Goal: Information Seeking & Learning: Learn about a topic

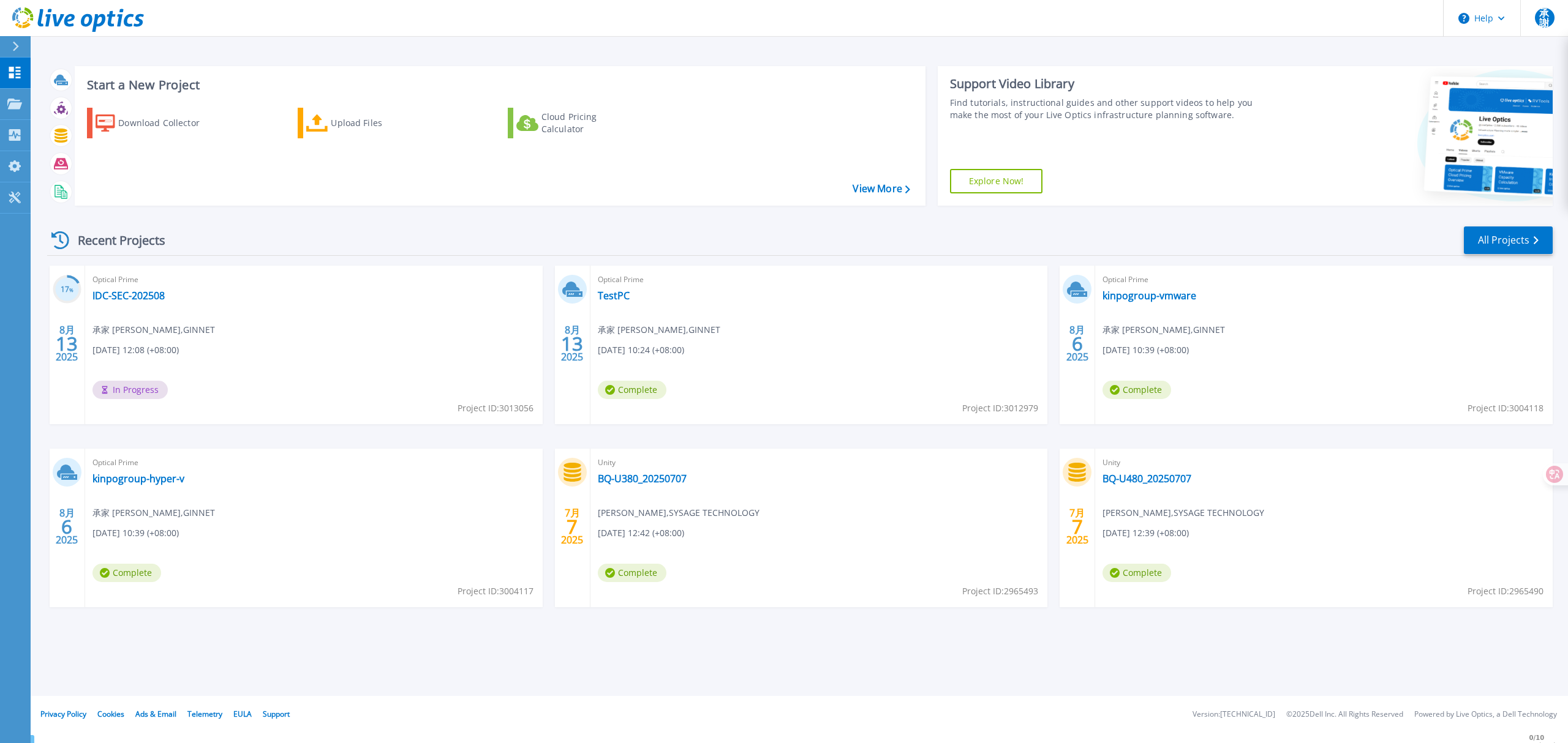
click at [136, 287] on div "Optical Prime IDC-SEC-202508 承家 謝 , GINNET 08/13/2025, 12:08 (+08:00) In Progre…" at bounding box center [314, 345] width 458 height 158
click at [141, 298] on link "IDC-SEC-202508" at bounding box center [128, 295] width 72 height 12
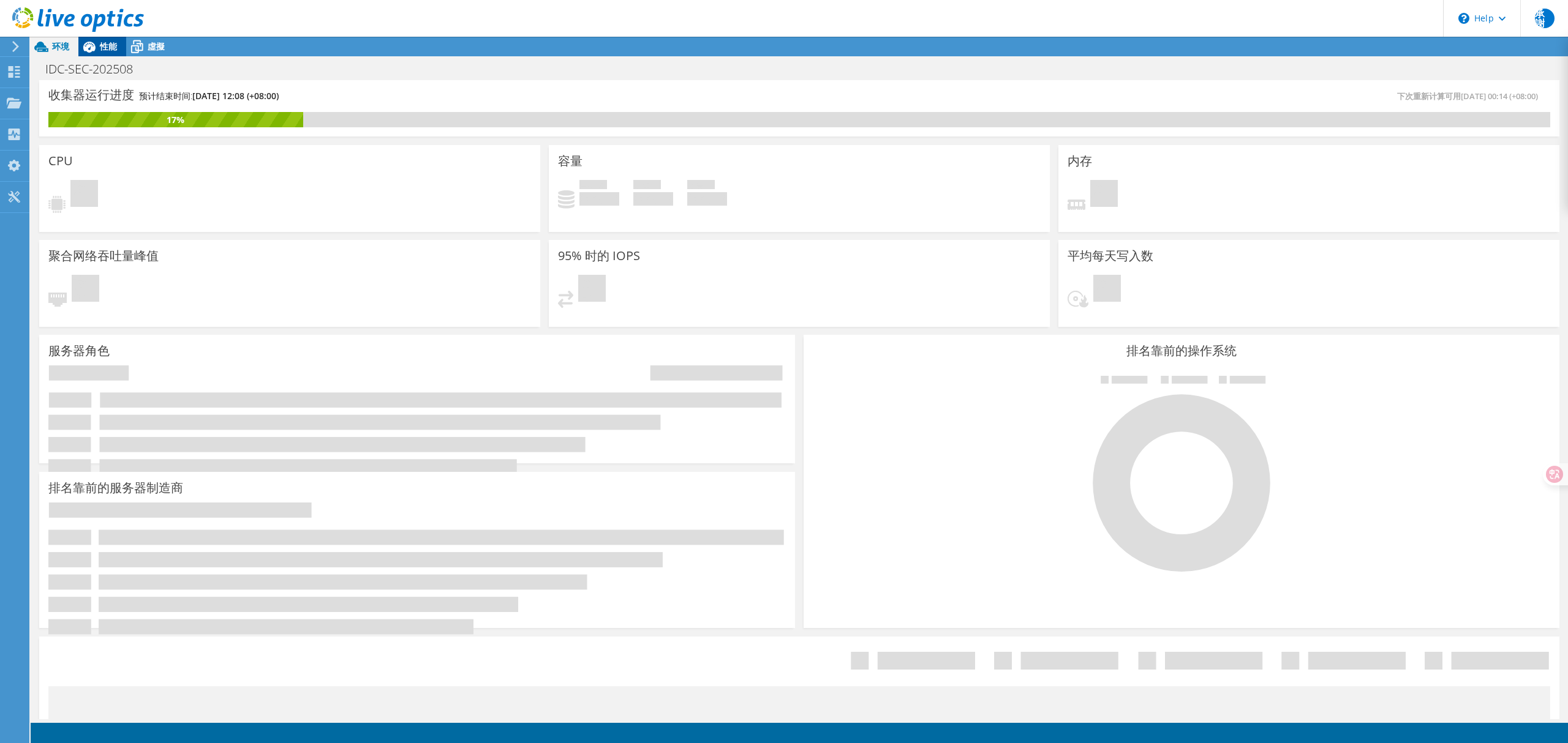
click at [101, 44] on span "性能" at bounding box center [108, 45] width 17 height 11
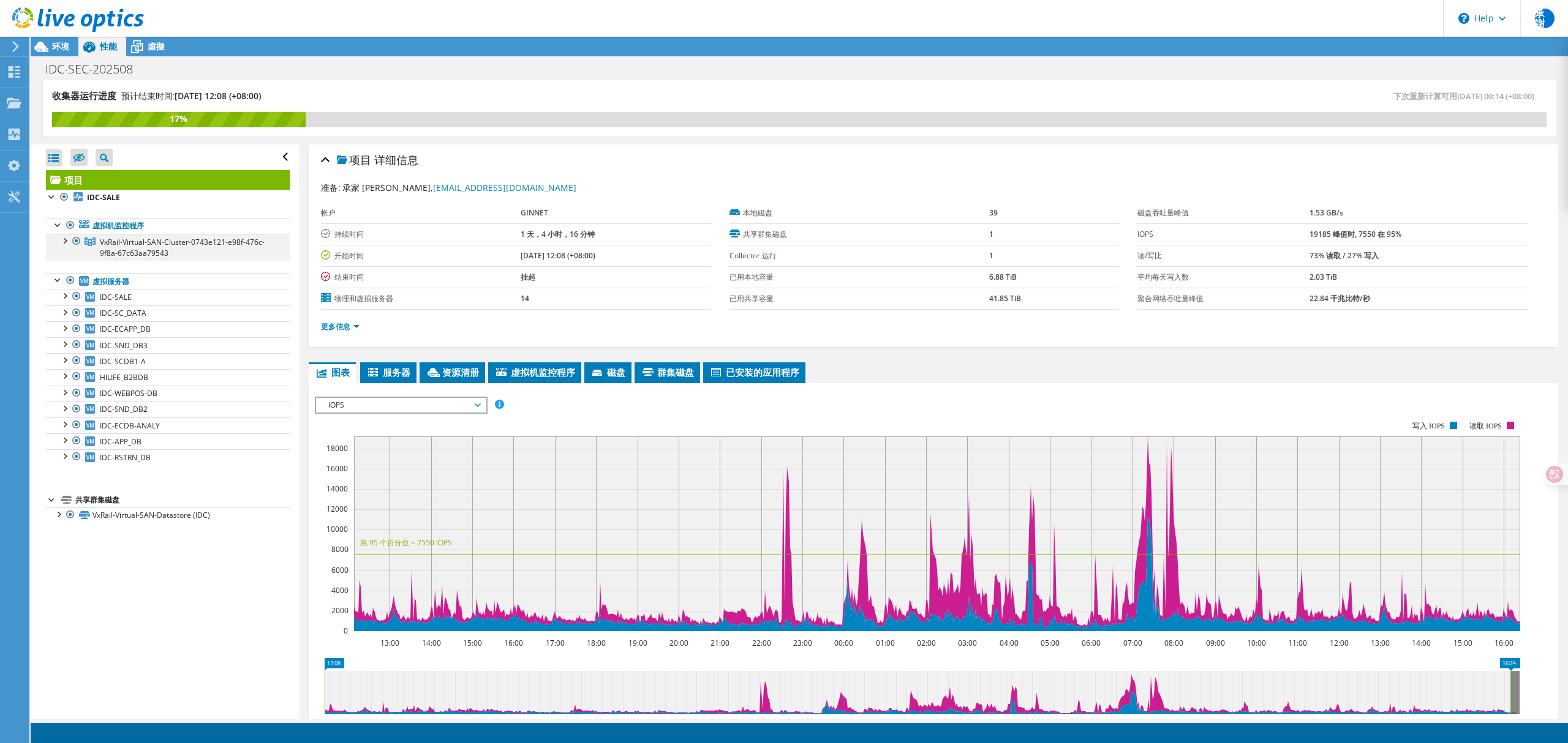
click at [64, 242] on div at bounding box center [64, 240] width 12 height 12
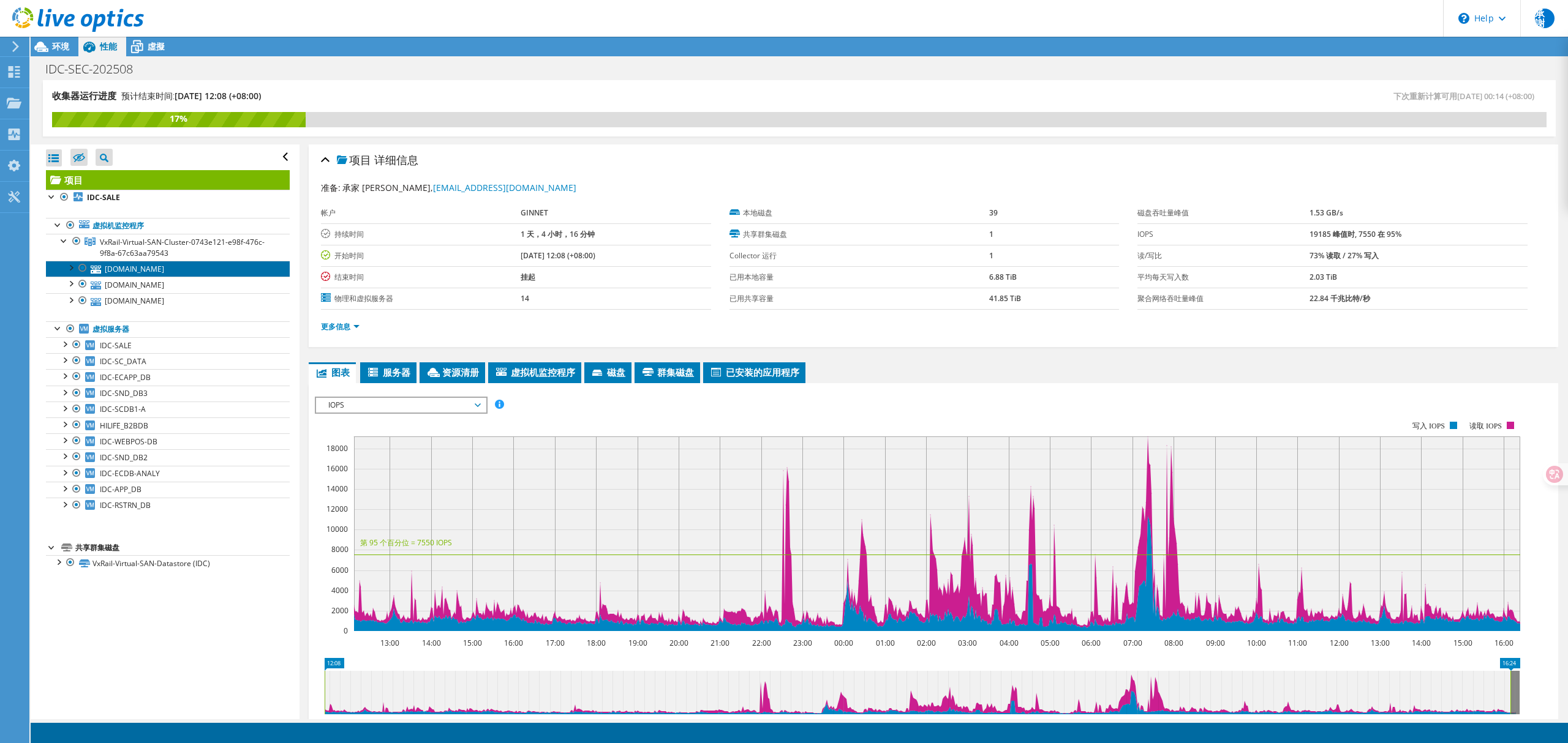
click at [128, 268] on link "[DOMAIN_NAME]" at bounding box center [168, 268] width 244 height 16
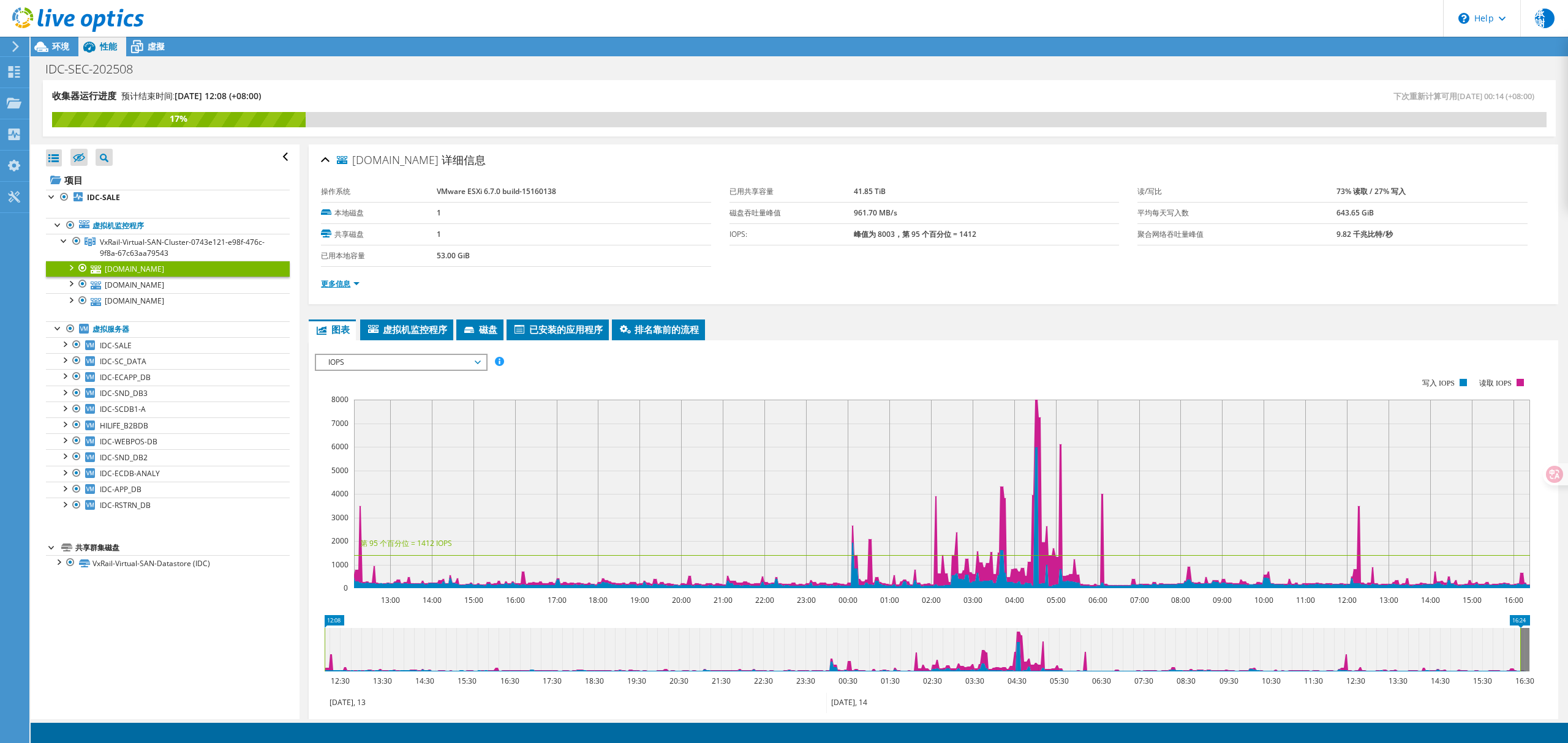
click at [339, 286] on link "更多信息" at bounding box center [340, 284] width 39 height 11
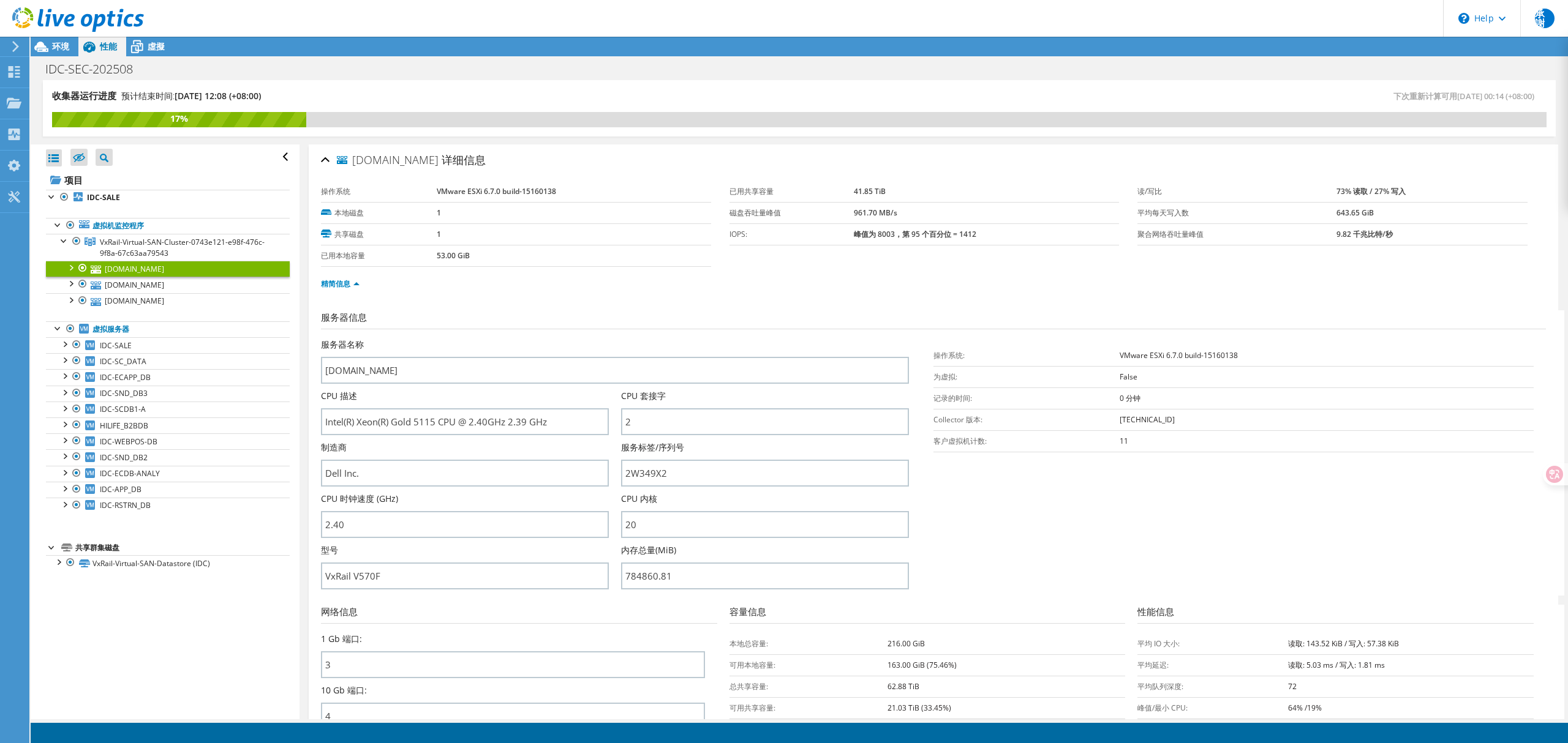
click at [1160, 353] on b "VMware ESXi 6.7.0 build-15160138" at bounding box center [1179, 355] width 118 height 11
copy tbody "VMware ESXi 6.7.0 build-15160138"
click at [159, 240] on span "VxRail-Virtual-SAN-Cluster-0743e121-e98f-476c-9f8a-67c63aa79543" at bounding box center [182, 248] width 164 height 21
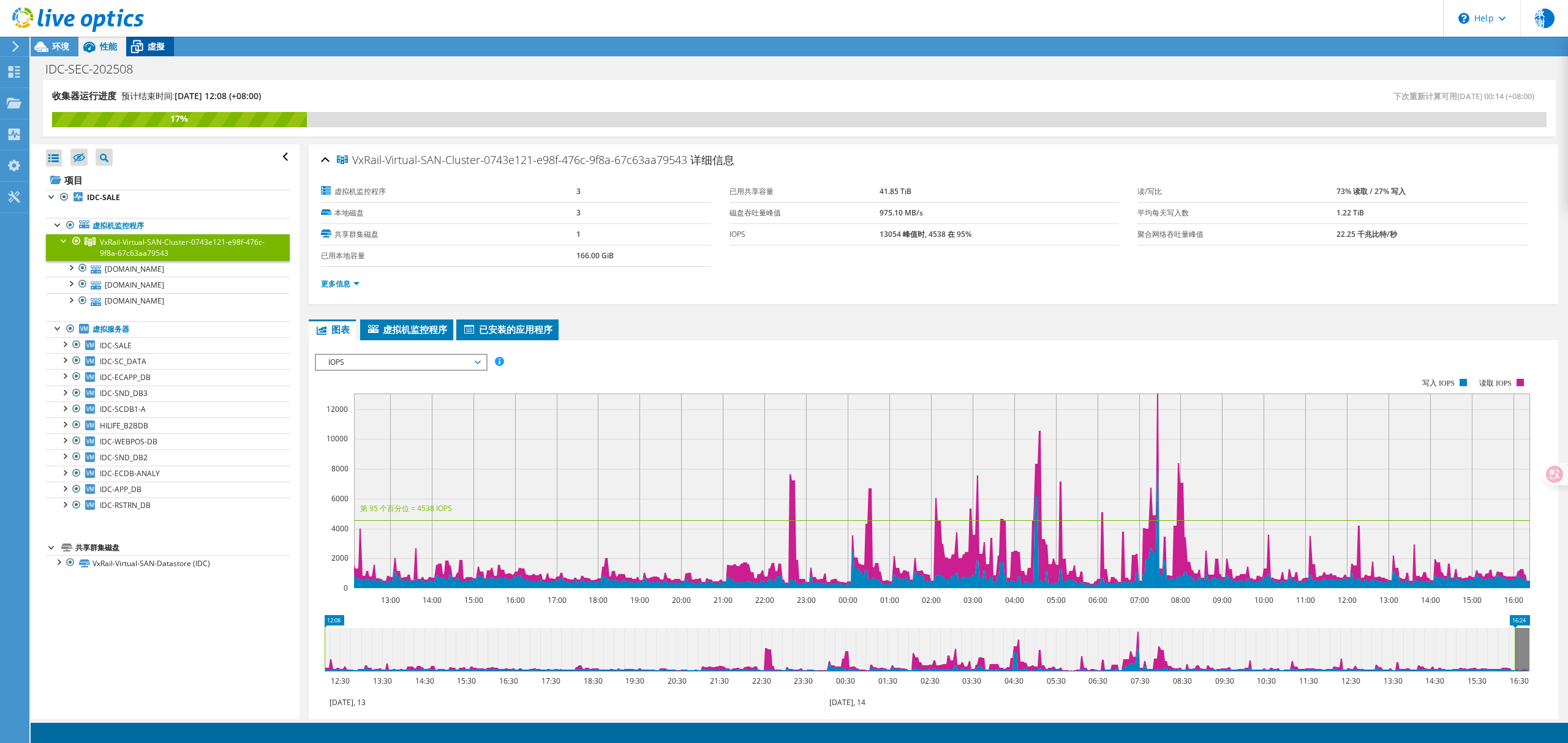
click at [149, 48] on span "虛擬" at bounding box center [156, 45] width 17 height 11
